Goal: Information Seeking & Learning: Learn about a topic

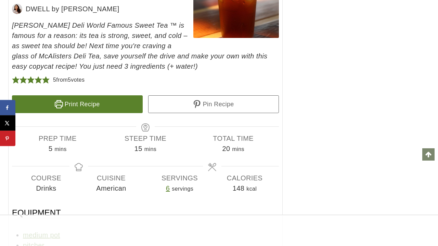
scroll to position [6662, 0]
